Goal: Book appointment/travel/reservation

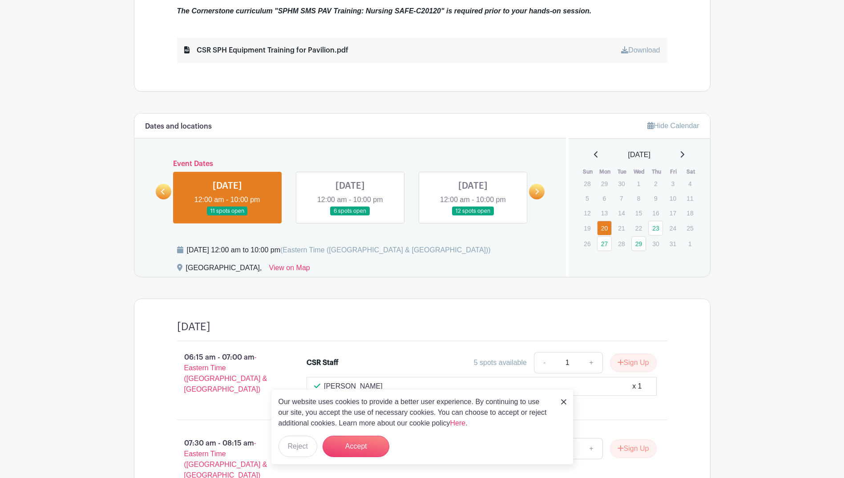
scroll to position [445, 0]
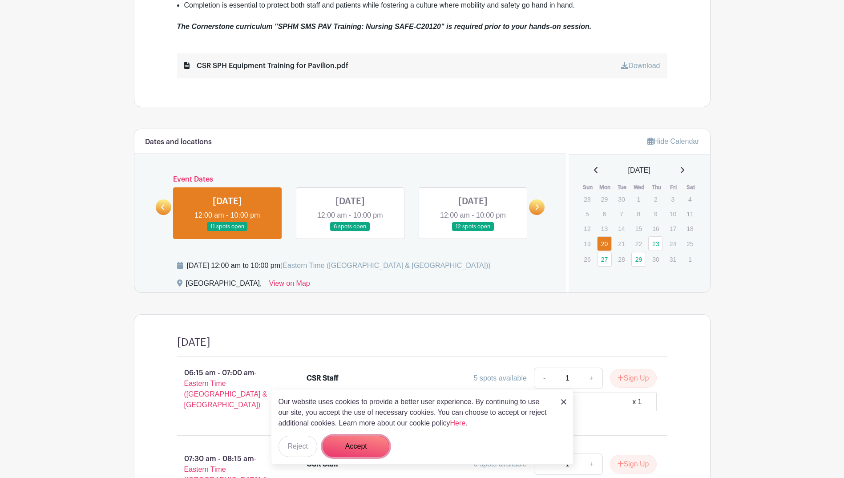
drag, startPoint x: 374, startPoint y: 441, endPoint x: 444, endPoint y: 429, distance: 71.8
click at [374, 441] on button "Accept" at bounding box center [356, 446] width 67 height 21
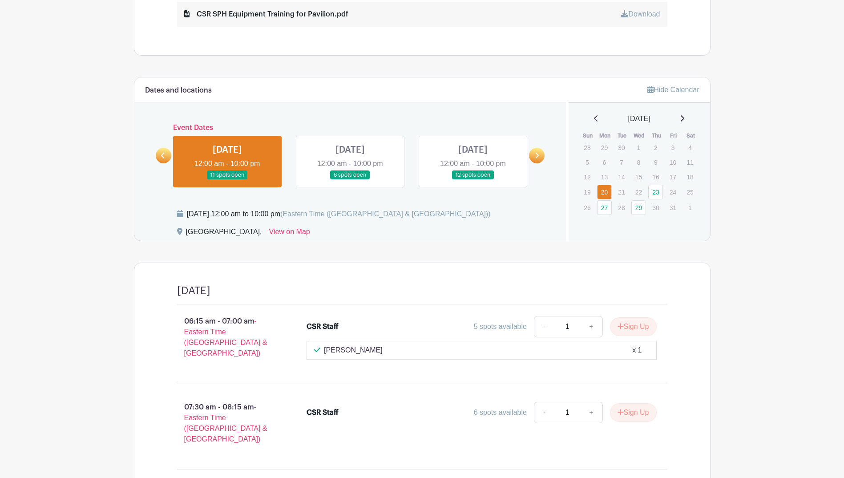
scroll to position [556, 0]
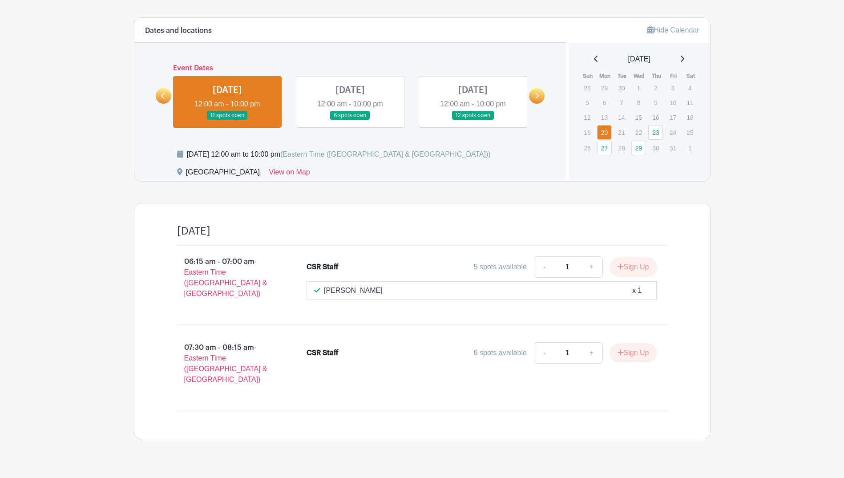
click at [350, 120] on link at bounding box center [350, 120] width 0 height 0
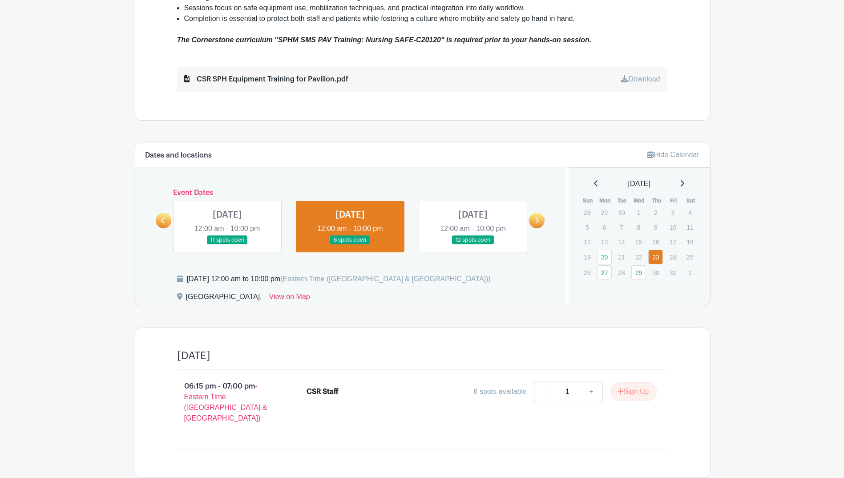
scroll to position [432, 0]
click at [536, 222] on icon at bounding box center [538, 220] width 4 height 6
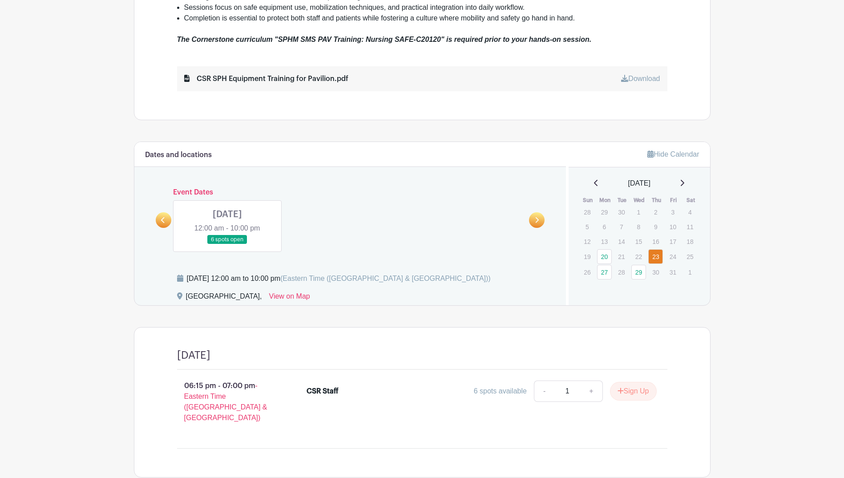
click at [159, 220] on link at bounding box center [164, 220] width 16 height 16
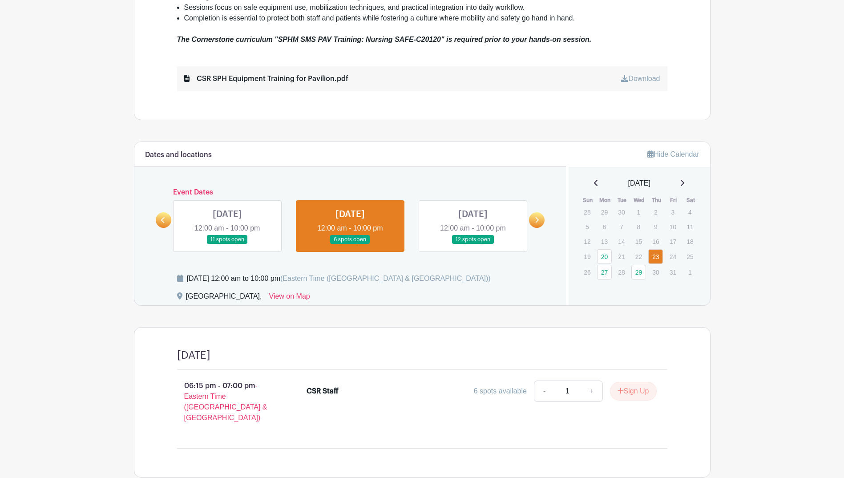
click at [159, 220] on link at bounding box center [164, 220] width 16 height 16
click at [604, 258] on link "20" at bounding box center [604, 256] width 15 height 15
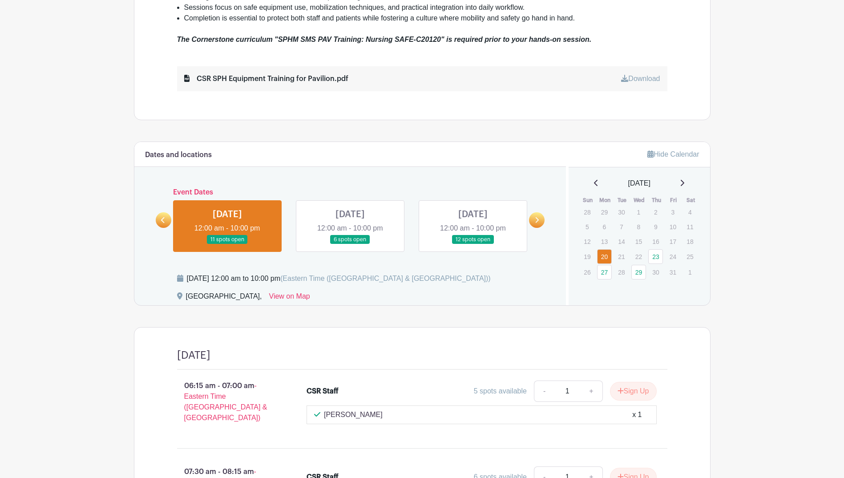
click at [168, 216] on link at bounding box center [164, 220] width 16 height 16
click at [168, 222] on link at bounding box center [164, 220] width 16 height 16
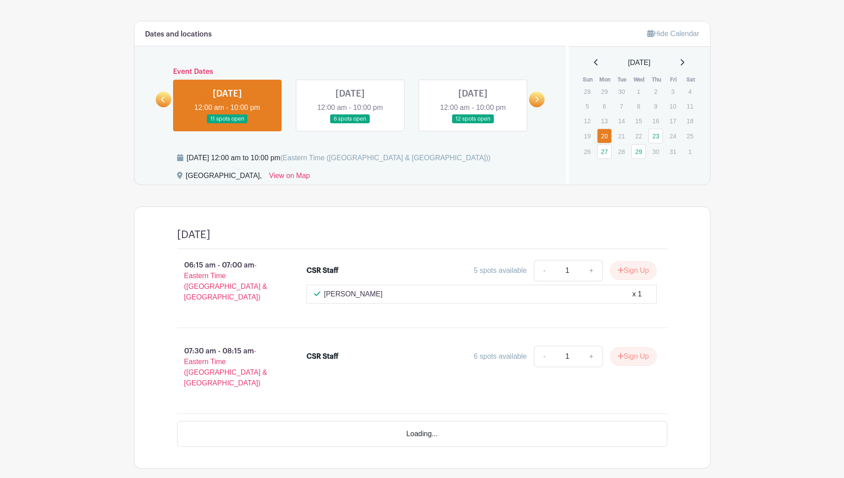
scroll to position [556, 0]
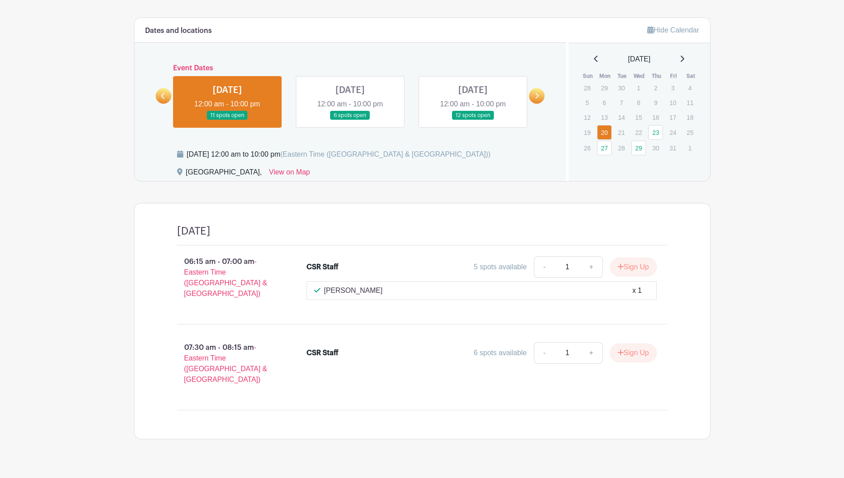
click at [473, 120] on link at bounding box center [473, 120] width 0 height 0
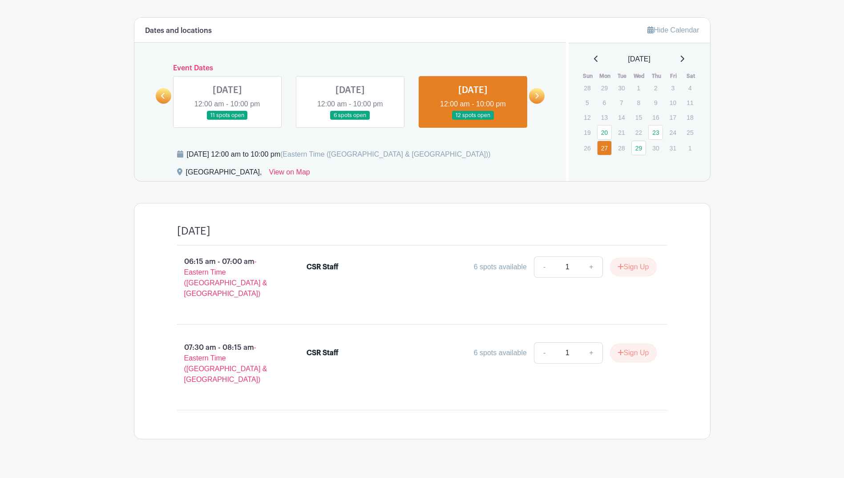
scroll to position [552, 0]
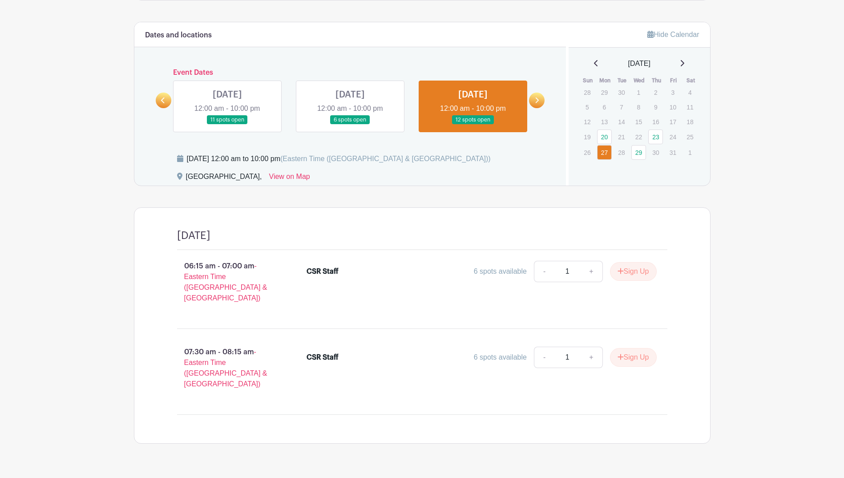
click at [639, 160] on td "29" at bounding box center [639, 153] width 17 height 16
click at [641, 154] on link "29" at bounding box center [638, 152] width 15 height 15
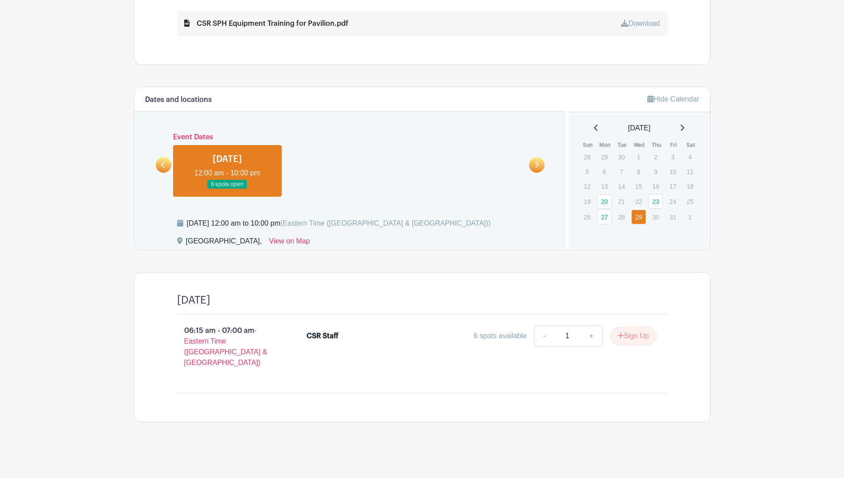
scroll to position [476, 0]
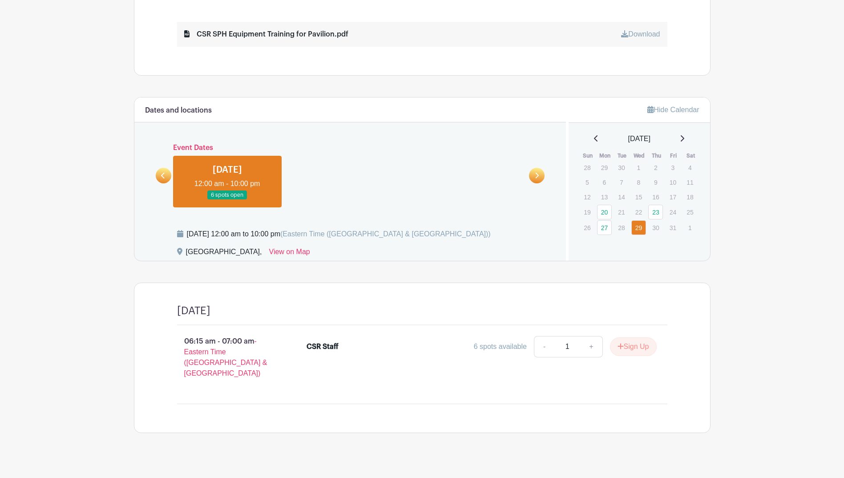
click at [227, 200] on link at bounding box center [227, 200] width 0 height 0
click at [689, 135] on div "[DATE]" at bounding box center [639, 138] width 120 height 11
click at [688, 135] on div "[DATE]" at bounding box center [639, 138] width 120 height 11
drag, startPoint x: 688, startPoint y: 135, endPoint x: 687, endPoint y: 141, distance: 6.2
click at [684, 135] on icon at bounding box center [682, 138] width 4 height 7
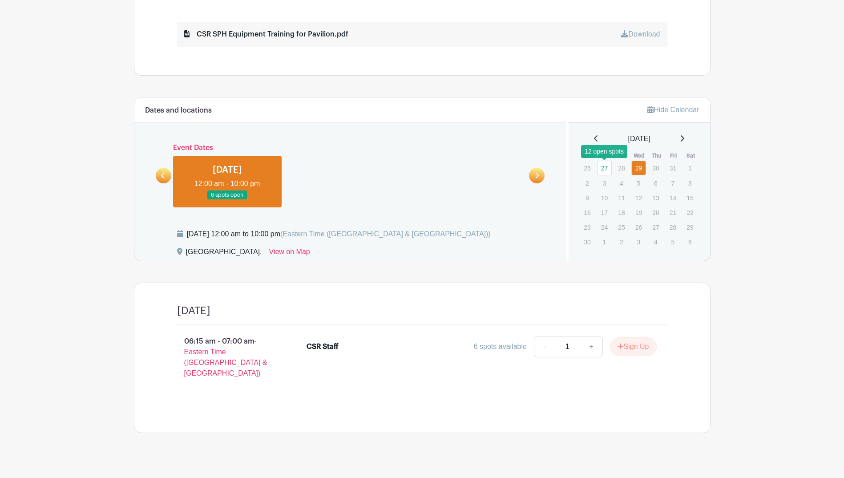
click at [599, 167] on link "27" at bounding box center [604, 168] width 15 height 15
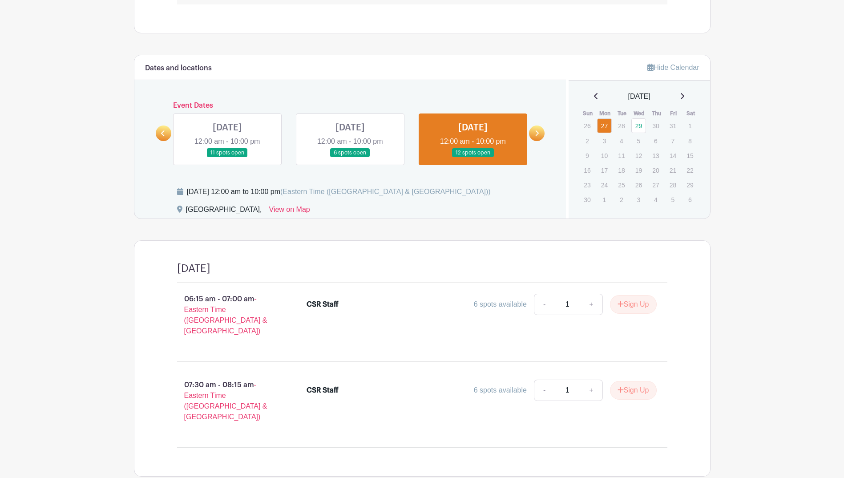
scroll to position [463, 0]
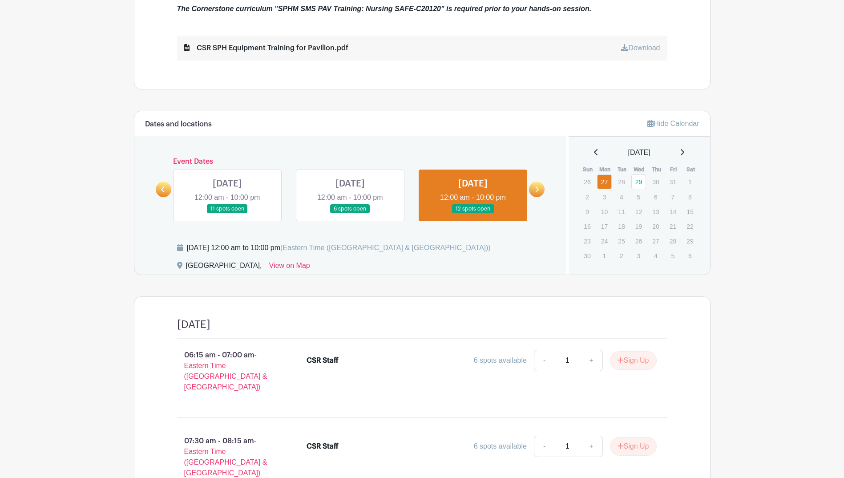
click at [227, 214] on link at bounding box center [227, 214] width 0 height 0
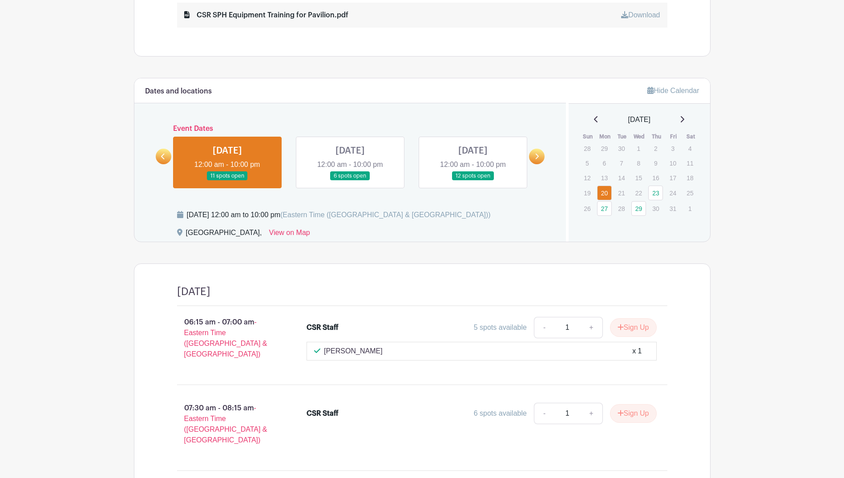
scroll to position [556, 0]
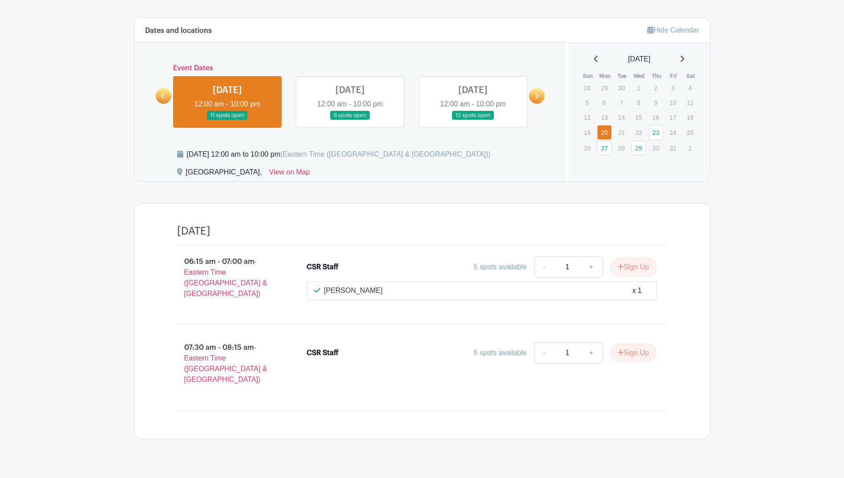
click at [350, 120] on link at bounding box center [350, 120] width 0 height 0
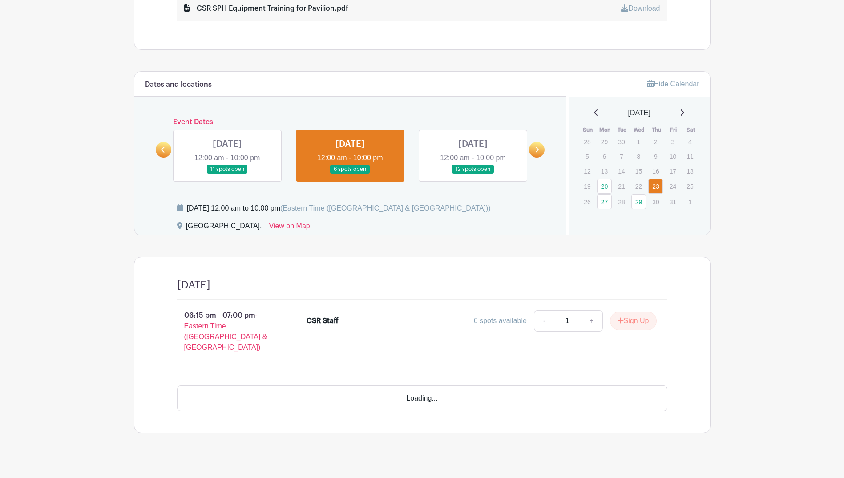
scroll to position [476, 0]
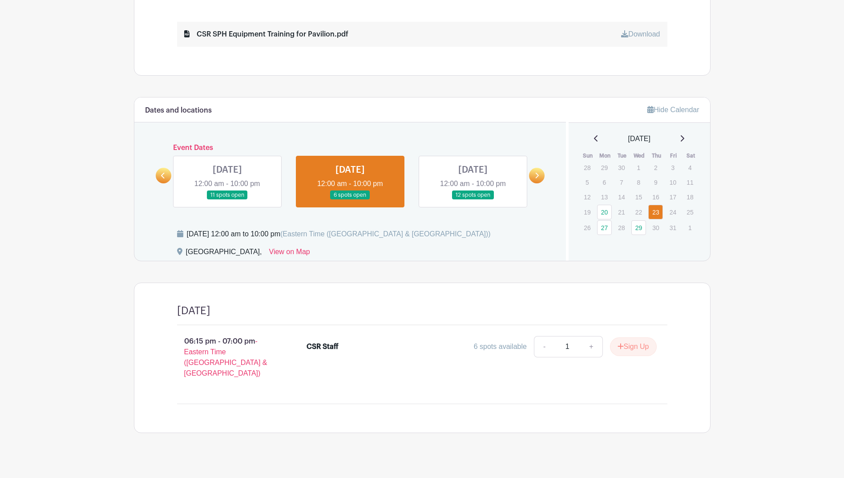
click at [473, 200] on link at bounding box center [473, 200] width 0 height 0
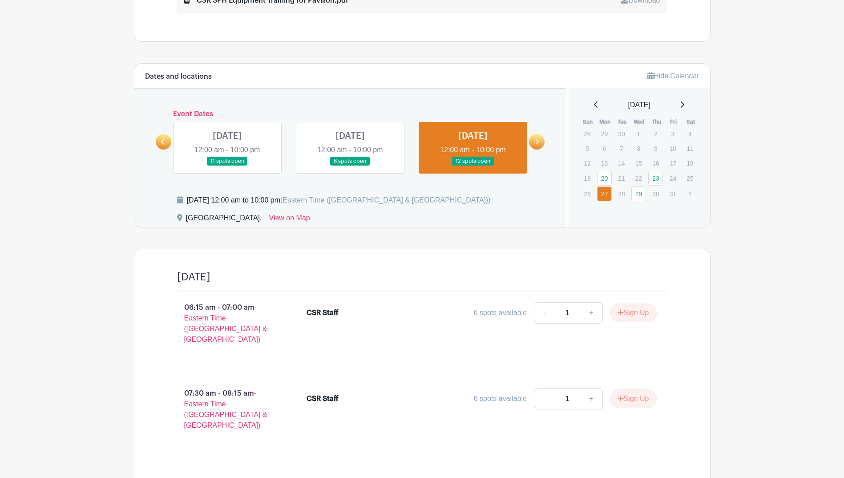
scroll to position [552, 0]
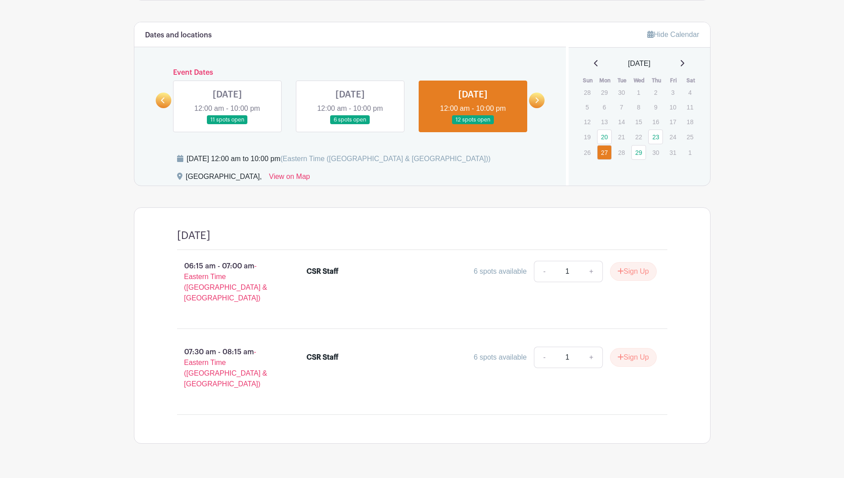
click at [350, 125] on link at bounding box center [350, 125] width 0 height 0
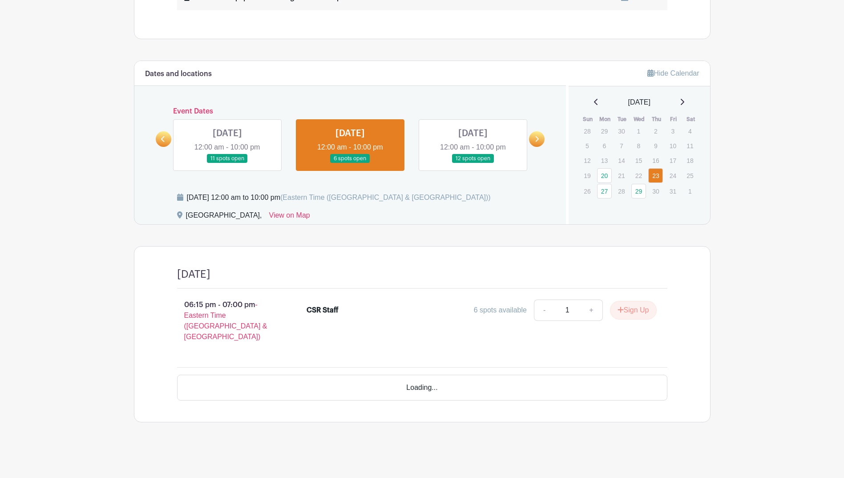
scroll to position [476, 0]
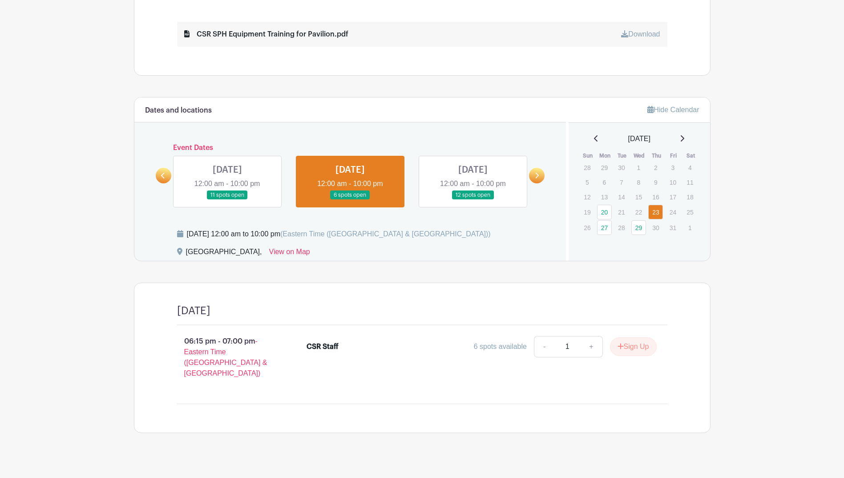
click at [473, 200] on link at bounding box center [473, 200] width 0 height 0
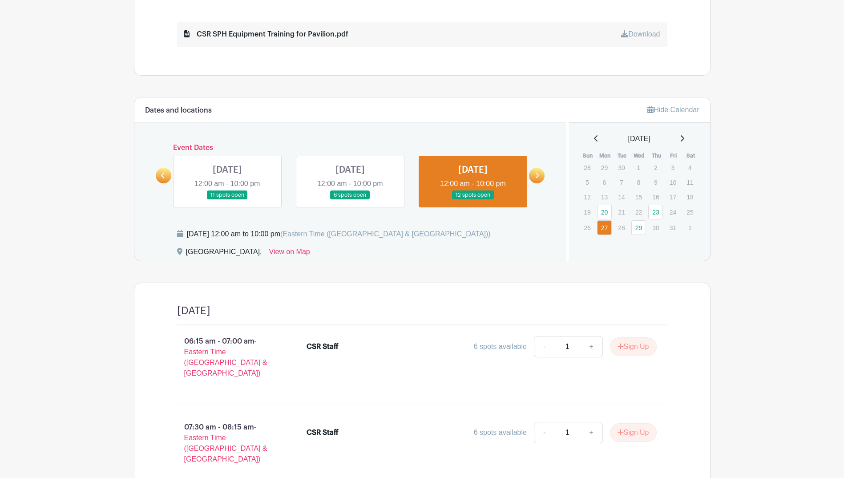
scroll to position [552, 0]
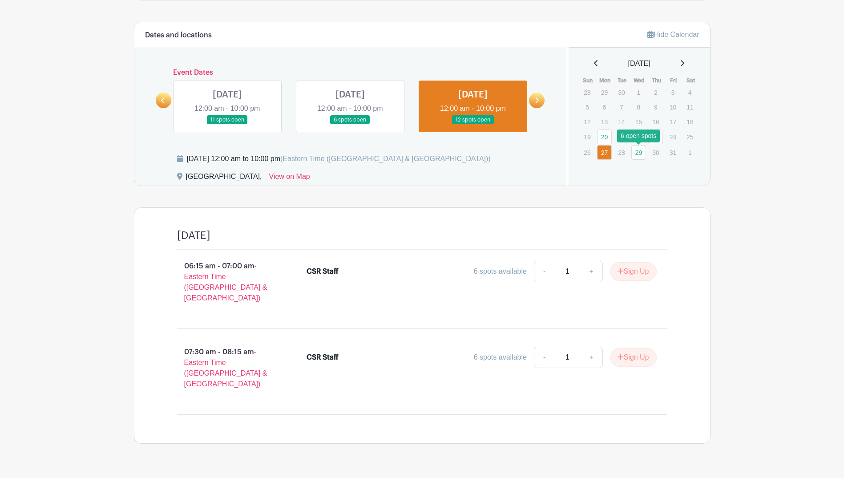
click at [636, 153] on link "29" at bounding box center [638, 152] width 15 height 15
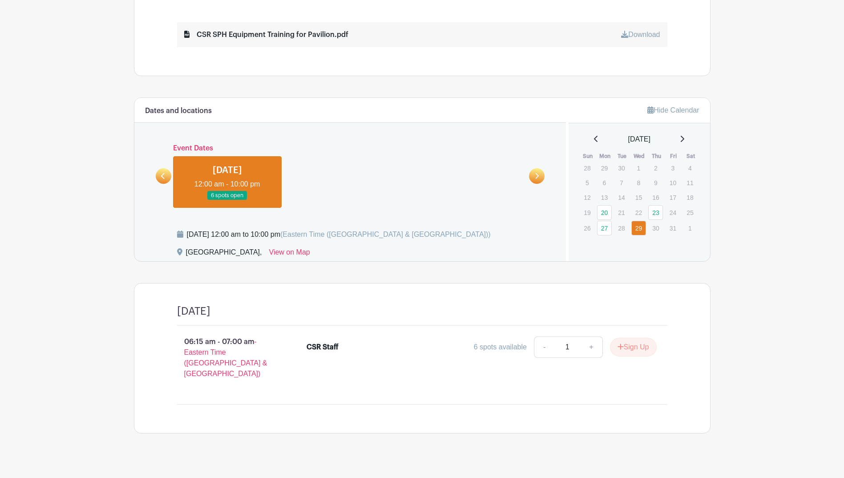
scroll to position [476, 0]
click at [218, 318] on div "[DATE]" at bounding box center [422, 314] width 490 height 21
click at [641, 233] on link "29" at bounding box center [638, 227] width 15 height 15
click at [608, 211] on link "20" at bounding box center [604, 212] width 15 height 15
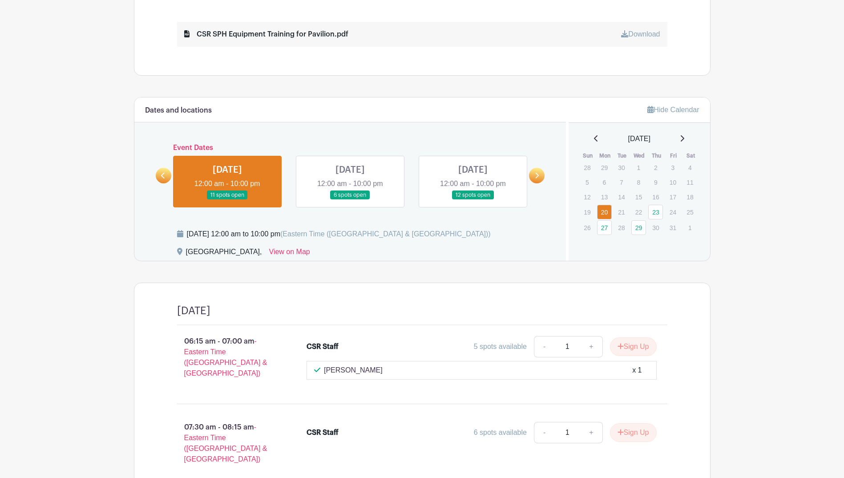
click at [684, 138] on icon at bounding box center [682, 138] width 4 height 7
click at [601, 167] on link "27" at bounding box center [604, 168] width 15 height 15
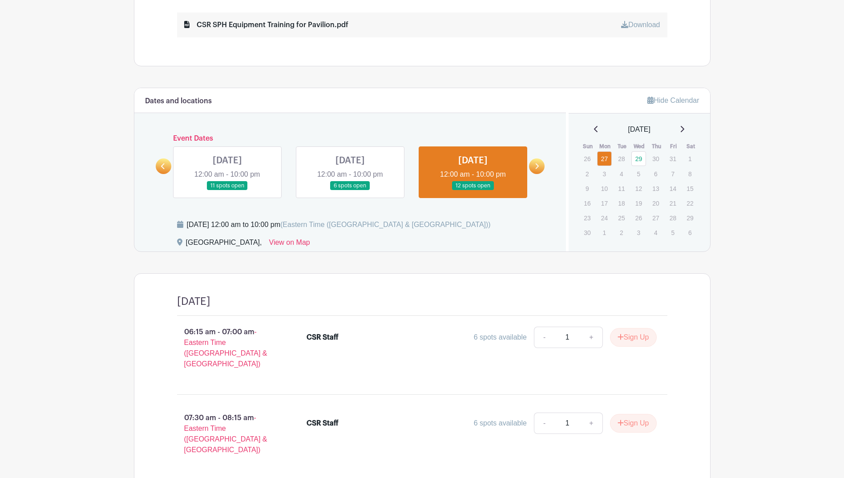
scroll to position [418, 0]
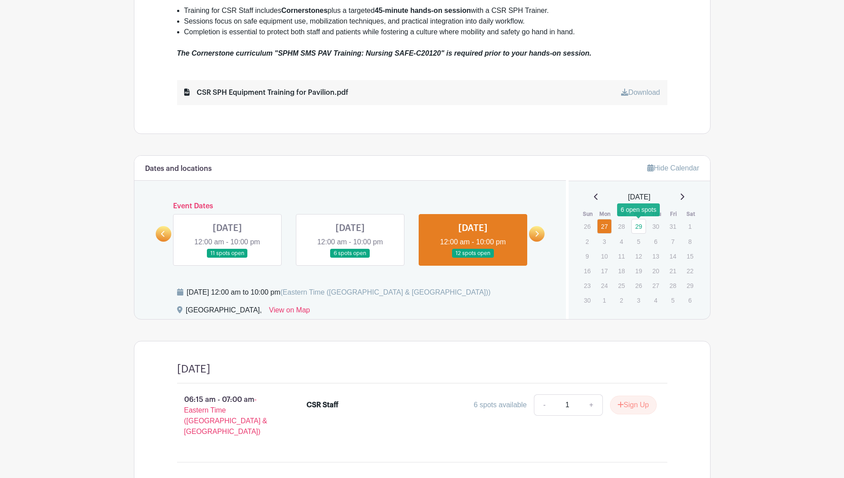
click at [635, 228] on link "29" at bounding box center [638, 226] width 15 height 15
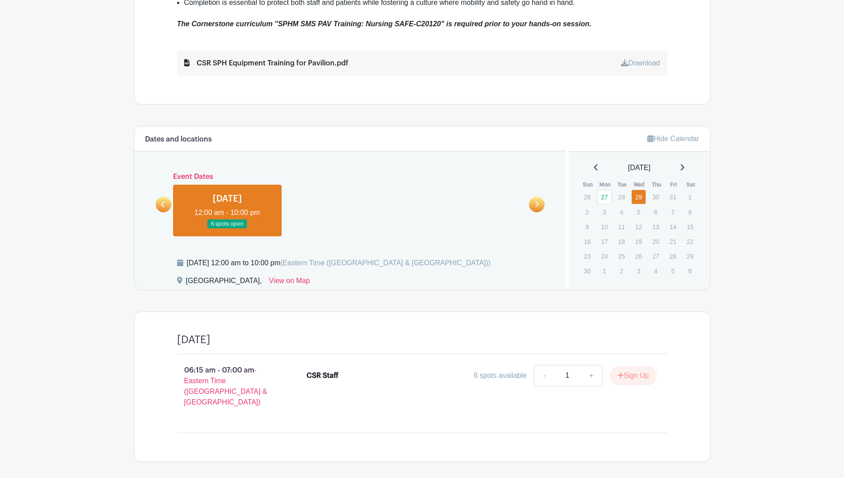
scroll to position [476, 0]
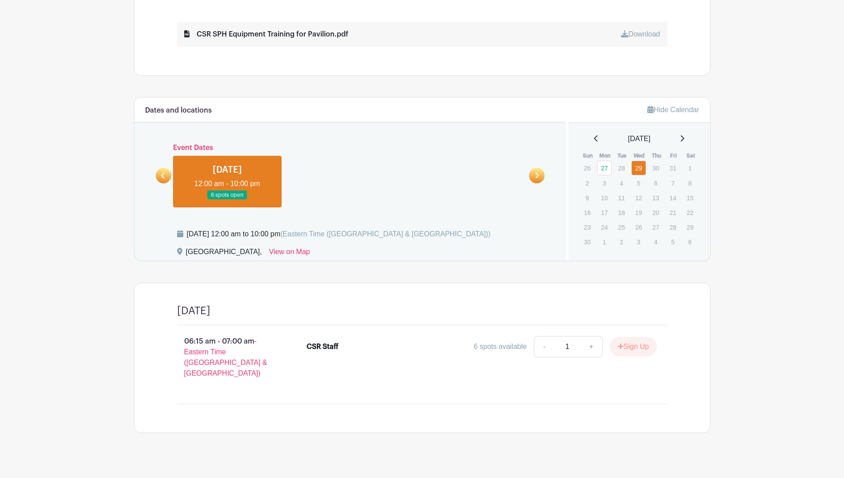
click at [594, 136] on icon at bounding box center [596, 138] width 4 height 7
drag, startPoint x: 613, startPoint y: 210, endPoint x: 609, endPoint y: 207, distance: 5.2
click at [611, 209] on tr "19 20 21 22 23 24 25" at bounding box center [639, 212] width 120 height 16
click at [609, 207] on link "20" at bounding box center [604, 212] width 15 height 15
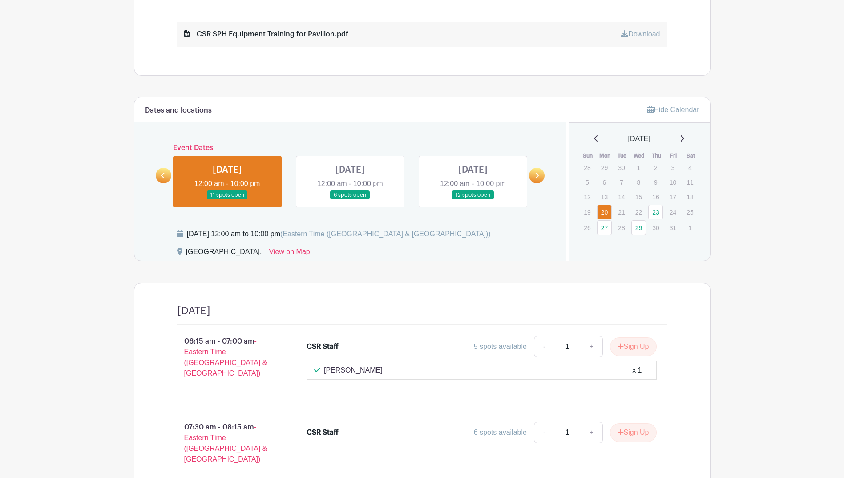
click at [350, 200] on link at bounding box center [350, 200] width 0 height 0
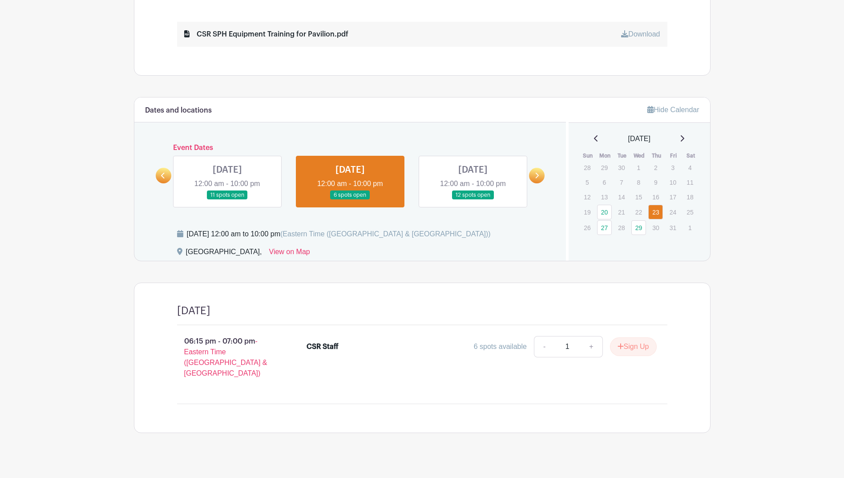
click at [473, 200] on link at bounding box center [473, 200] width 0 height 0
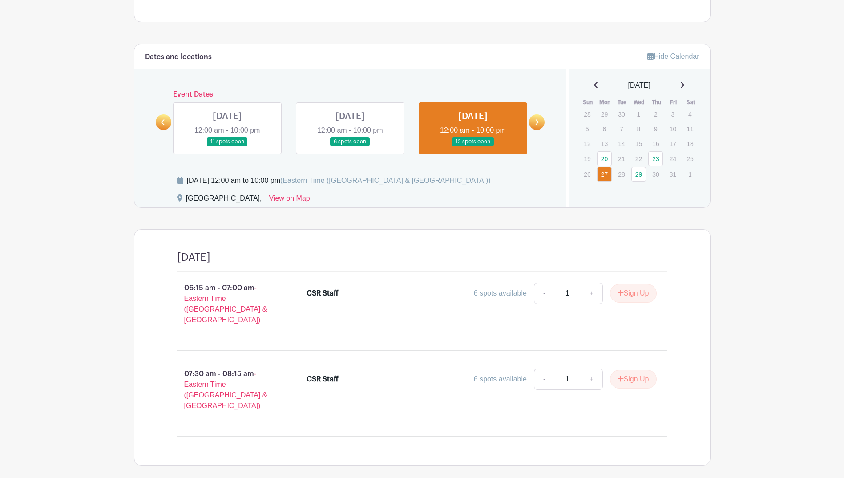
scroll to position [552, 0]
